Goal: Task Accomplishment & Management: Manage account settings

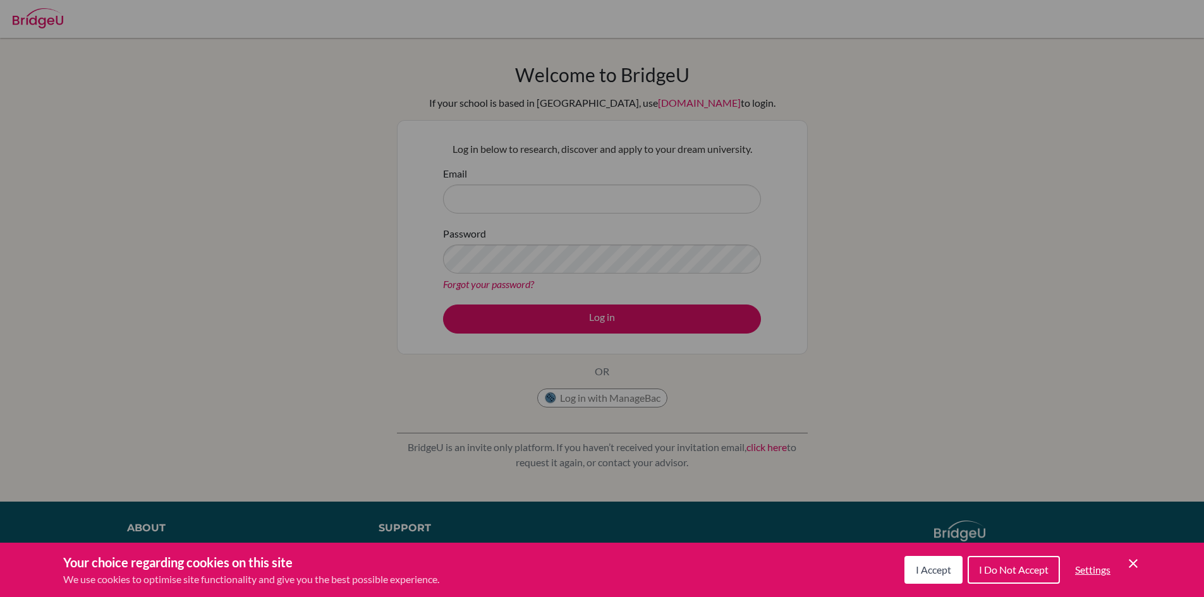
click at [449, 173] on div "Cookie Preferences" at bounding box center [602, 298] width 1204 height 597
click at [530, 198] on div "Cookie Preferences" at bounding box center [602, 298] width 1204 height 597
click at [544, 255] on div "Cookie Preferences" at bounding box center [602, 298] width 1204 height 597
click at [930, 561] on button "I Accept" at bounding box center [934, 570] width 58 height 28
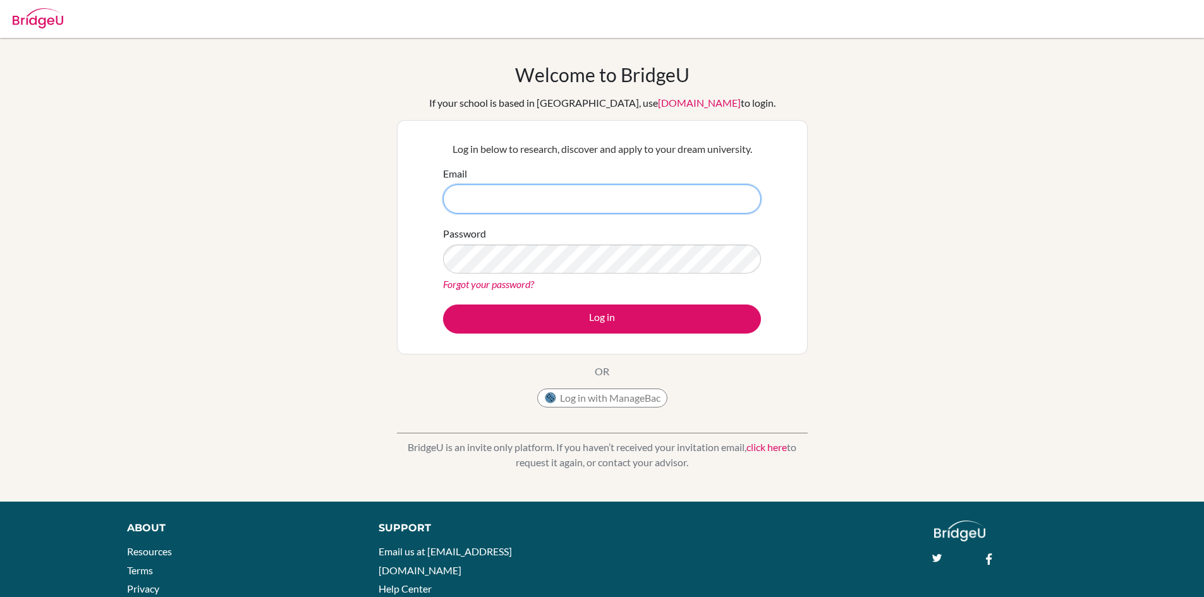
click at [509, 185] on input "Email" at bounding box center [602, 199] width 318 height 29
type input "[EMAIL_ADDRESS][DOMAIN_NAME]"
click at [443, 305] on button "Log in" at bounding box center [602, 319] width 318 height 29
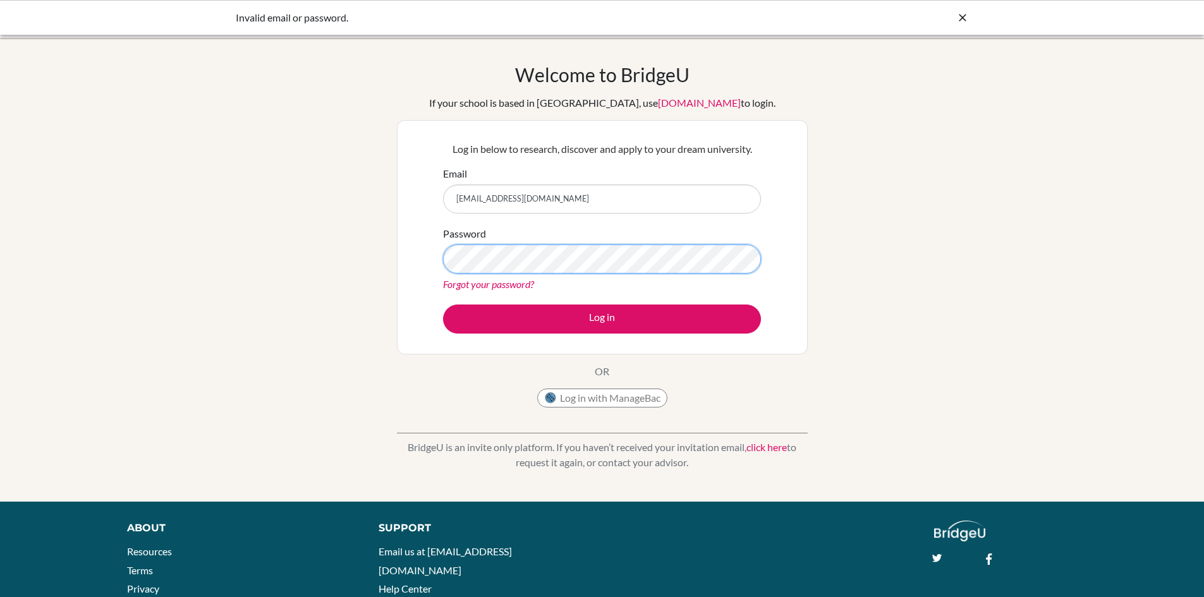
click at [443, 305] on button "Log in" at bounding box center [602, 319] width 318 height 29
drag, startPoint x: 650, startPoint y: 199, endPoint x: 563, endPoint y: 200, distance: 86.6
click at [563, 200] on input "[EMAIL_ADDRESS][DOMAIN_NAME]" at bounding box center [602, 199] width 318 height 29
click at [593, 193] on input "[EMAIL_ADDRESS][DOMAIN_NAME]" at bounding box center [602, 199] width 318 height 29
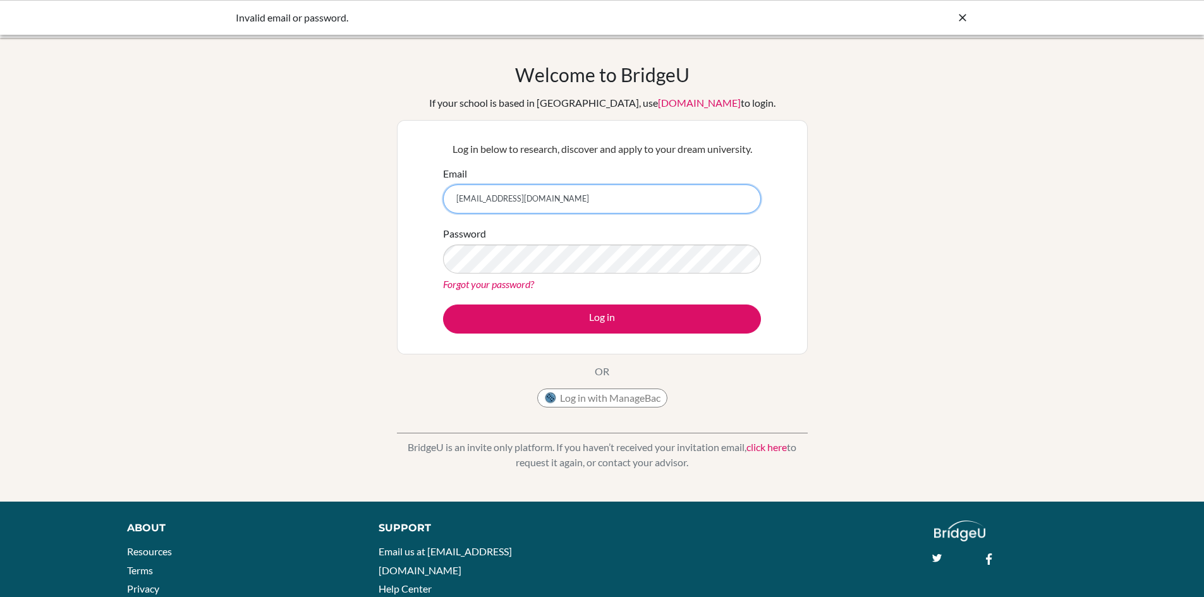
drag, startPoint x: 605, startPoint y: 200, endPoint x: 562, endPoint y: 202, distance: 43.1
click at [562, 202] on input "[EMAIL_ADDRESS][DOMAIN_NAME]" at bounding box center [602, 199] width 318 height 29
type input "amaira9212@vivekhighschool.com"
click at [443, 305] on button "Log in" at bounding box center [602, 319] width 318 height 29
